Goal: Complete application form: Complete application form

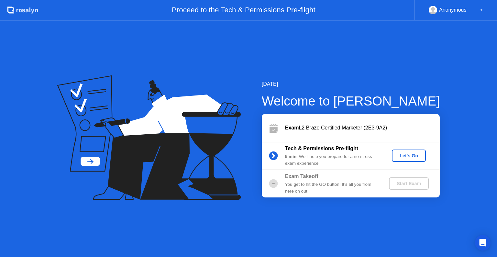
click at [408, 160] on button "Let's Go" at bounding box center [409, 155] width 34 height 12
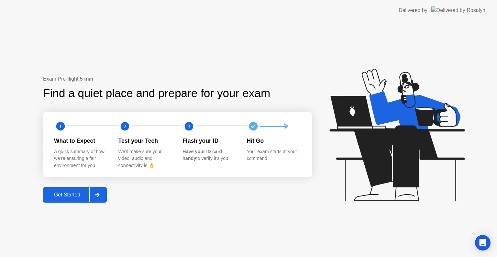
click at [50, 198] on div "Get Started" at bounding box center [67, 195] width 44 height 6
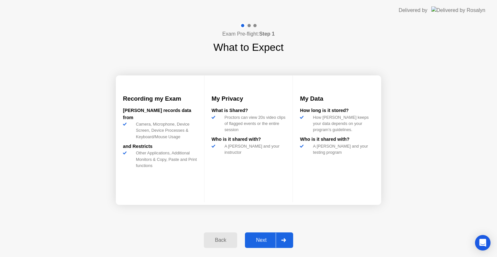
click at [262, 242] on div "Next" at bounding box center [261, 240] width 29 height 6
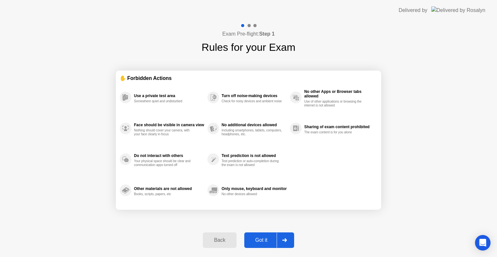
click at [265, 240] on div "Got it" at bounding box center [261, 240] width 30 height 6
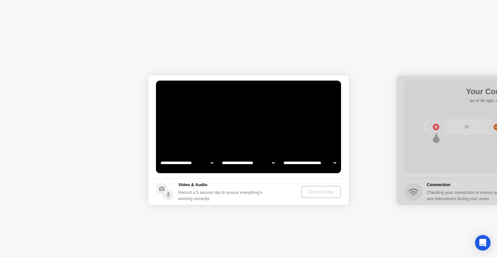
select select "**********"
select select "*******"
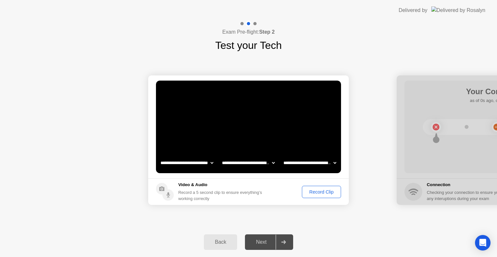
click at [310, 194] on div "Record Clip" at bounding box center [321, 191] width 35 height 5
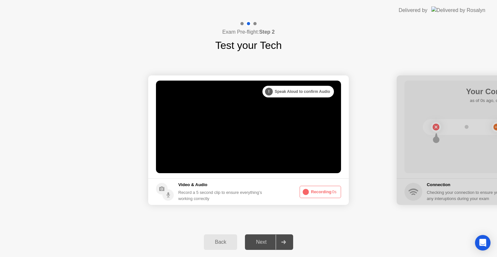
click at [310, 194] on button "Recording 0s" at bounding box center [319, 192] width 41 height 12
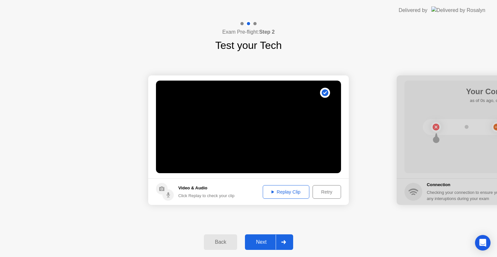
click at [302, 192] on div "Replay Clip" at bounding box center [286, 191] width 42 height 5
click at [292, 191] on div "Replay Clip" at bounding box center [286, 191] width 42 height 5
click at [273, 194] on div "Replay Clip" at bounding box center [286, 191] width 42 height 5
click at [315, 193] on div "Retry" at bounding box center [327, 191] width 24 height 5
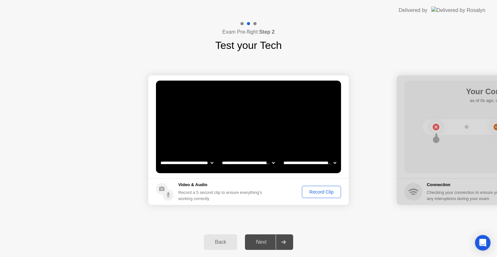
click at [303, 162] on select "**********" at bounding box center [309, 162] width 55 height 13
select select "**********"
click at [282, 156] on select "**********" at bounding box center [309, 162] width 55 height 13
click at [307, 193] on div "Record Clip" at bounding box center [321, 191] width 35 height 5
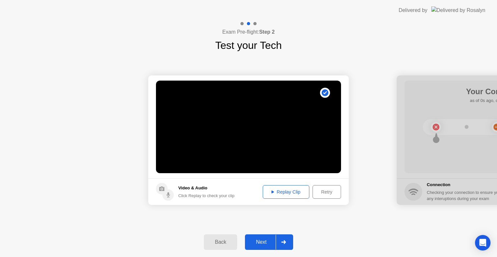
click at [300, 194] on div "Replay Clip" at bounding box center [286, 191] width 42 height 5
click at [258, 242] on div "Next" at bounding box center [261, 242] width 29 height 6
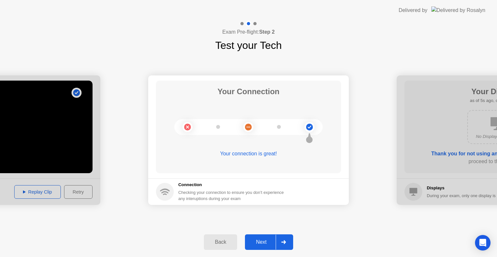
click at [255, 241] on div "Next" at bounding box center [261, 242] width 29 height 6
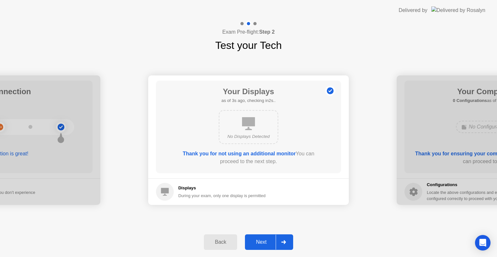
click at [265, 242] on div "Next" at bounding box center [261, 242] width 29 height 6
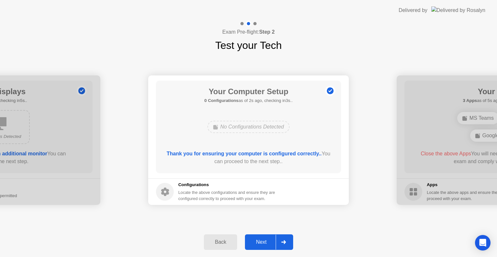
click at [270, 239] on div "Next" at bounding box center [261, 242] width 29 height 6
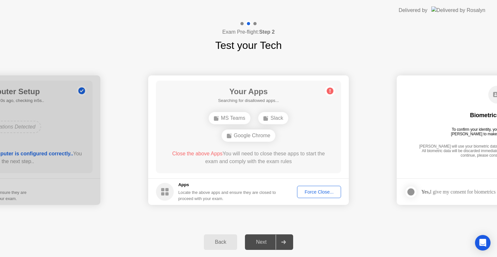
click at [321, 190] on div "Force Close..." at bounding box center [318, 191] width 39 height 5
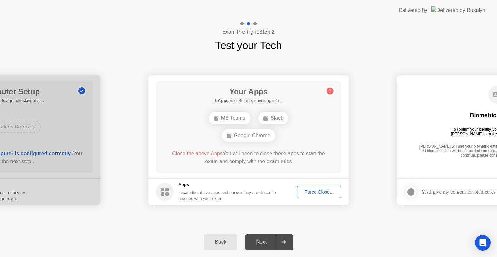
click at [307, 193] on div "Force Close..." at bounding box center [318, 191] width 39 height 5
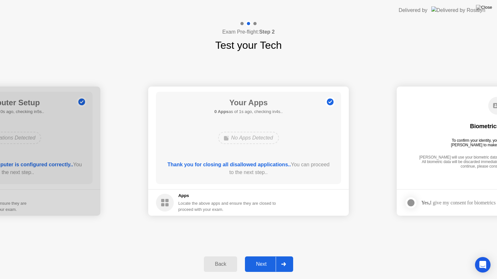
click at [260, 256] on div "Next" at bounding box center [261, 265] width 29 height 6
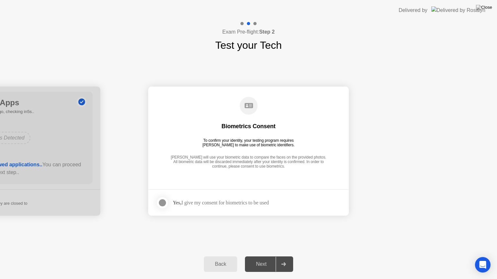
click at [214, 199] on div "Yes, I give my consent for biometrics to be used" at bounding box center [212, 203] width 113 height 13
click at [230, 209] on div "Yes, I give my consent for biometrics to be used" at bounding box center [212, 203] width 113 height 13
click at [159, 204] on div at bounding box center [162, 203] width 8 height 8
click at [263, 256] on button "Next" at bounding box center [269, 265] width 48 height 16
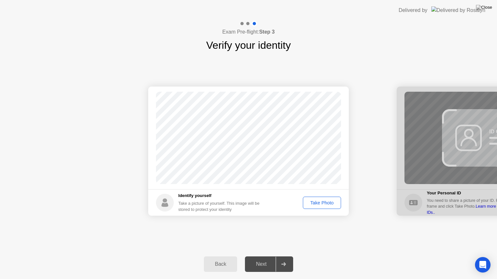
click at [313, 201] on div "Take Photo" at bounding box center [322, 202] width 34 height 5
click at [266, 256] on div "Next" at bounding box center [261, 265] width 29 height 6
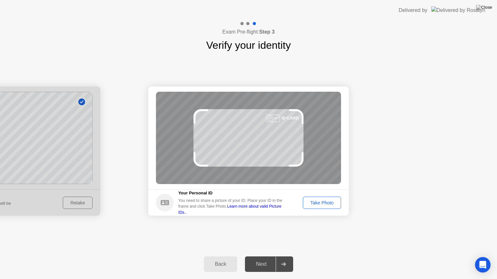
click at [306, 203] on div "Take Photo" at bounding box center [322, 202] width 34 height 5
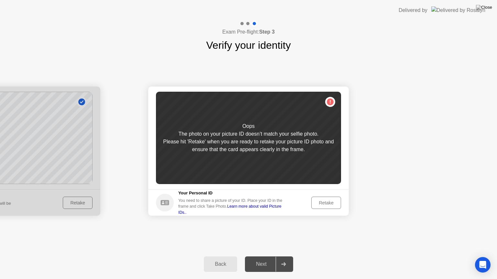
click at [326, 200] on div "Retake" at bounding box center [325, 202] width 25 height 5
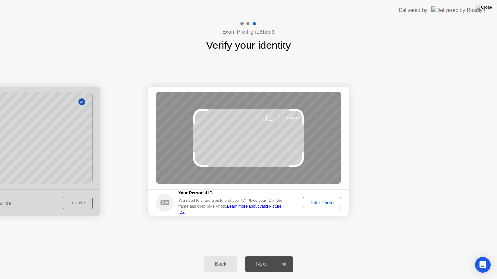
click at [325, 200] on div "Take Photo" at bounding box center [322, 202] width 34 height 5
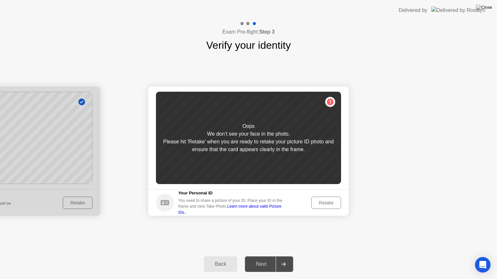
click at [325, 200] on div "Retake" at bounding box center [325, 202] width 25 height 5
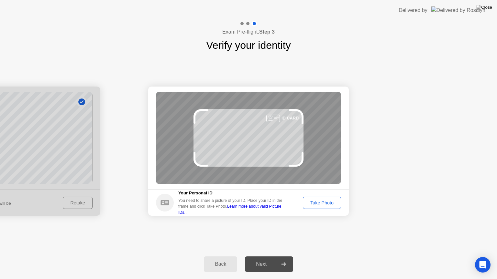
click at [325, 200] on div "Take Photo" at bounding box center [322, 202] width 34 height 5
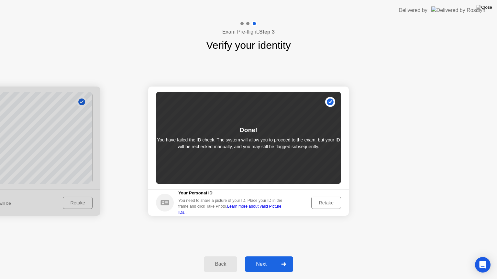
click at [269, 256] on button "Next" at bounding box center [269, 265] width 48 height 16
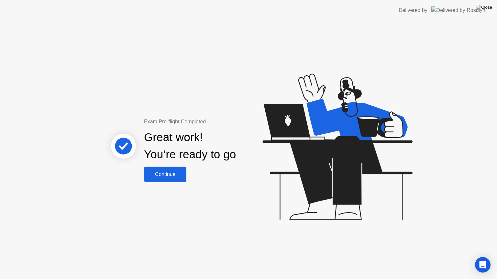
click at [163, 173] on div "Continue" at bounding box center [165, 175] width 38 height 6
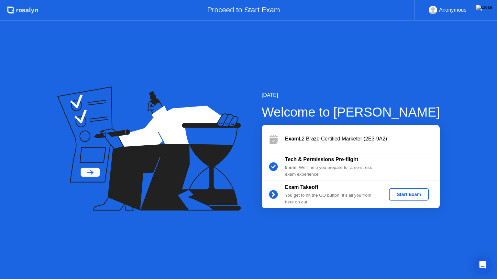
click at [406, 193] on div "Start Exam" at bounding box center [408, 194] width 35 height 5
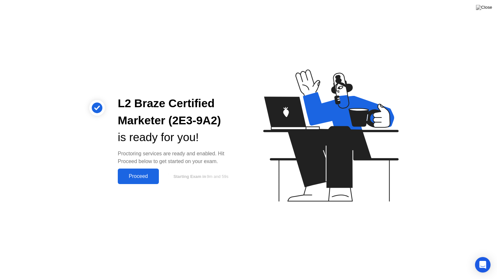
click at [138, 168] on div "L2 Braze Certified Marketer (2E3-9A2) is ready for you! Proctoring services are…" at bounding box center [178, 139] width 136 height 89
click at [135, 181] on button "Proceed" at bounding box center [138, 177] width 41 height 16
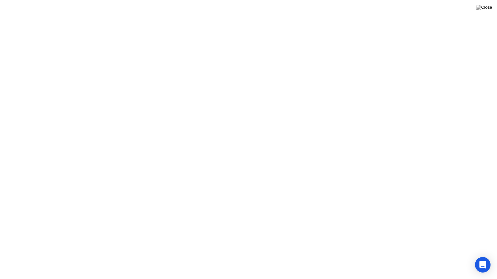
click div "Got it!"
